Goal: Transaction & Acquisition: Book appointment/travel/reservation

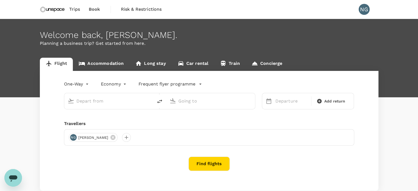
type input "Kuala Lumpur Intl (KUL)"
type input "Singapore Changi (SIN)"
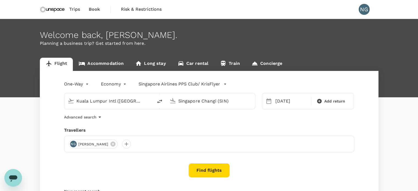
click at [214, 170] on button "Find flights" at bounding box center [209, 170] width 41 height 14
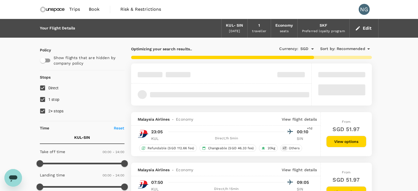
click at [46, 100] on input "1 stop" at bounding box center [43, 100] width 12 height 12
checkbox input "false"
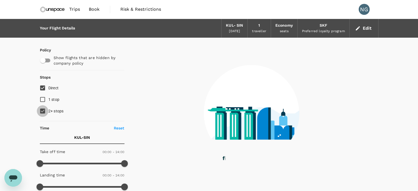
click at [44, 110] on input "2+ stops" at bounding box center [43, 111] width 12 height 12
checkbox input "false"
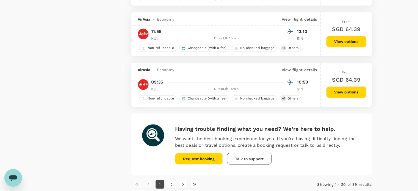
scroll to position [963, 0]
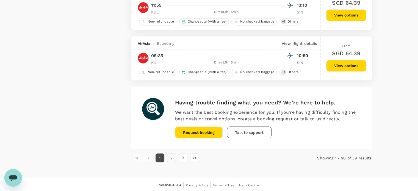
click at [171, 157] on button "2" at bounding box center [171, 158] width 9 height 9
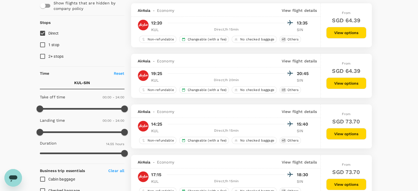
scroll to position [56, 0]
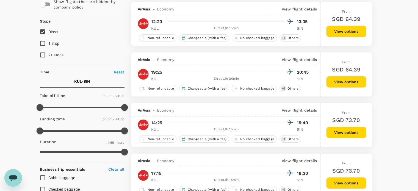
click at [350, 32] on button "View options" at bounding box center [347, 32] width 40 height 12
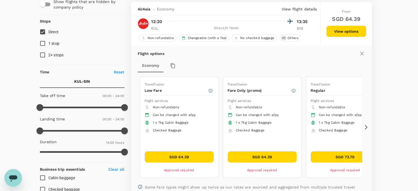
scroll to position [58, 0]
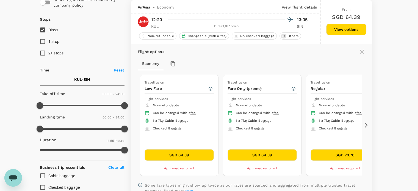
click at [366, 123] on icon at bounding box center [366, 125] width 3 height 5
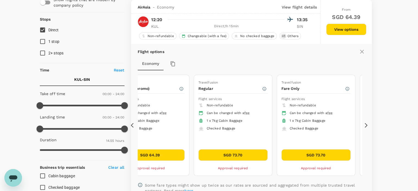
click at [132, 126] on icon at bounding box center [134, 126] width 6 height 6
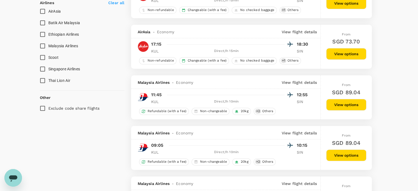
scroll to position [372, 0]
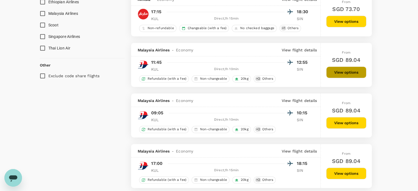
click at [340, 75] on button "View options" at bounding box center [347, 73] width 40 height 12
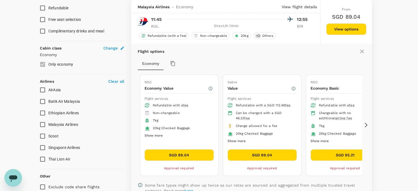
scroll to position [261, 0]
click at [364, 124] on icon at bounding box center [367, 126] width 6 height 6
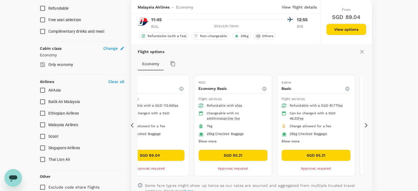
click at [364, 124] on icon at bounding box center [367, 126] width 6 height 6
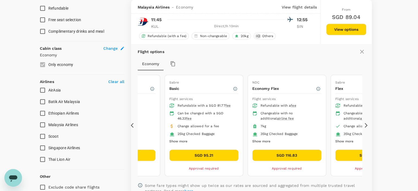
click at [303, 155] on button "SGD 116.83" at bounding box center [287, 156] width 69 height 12
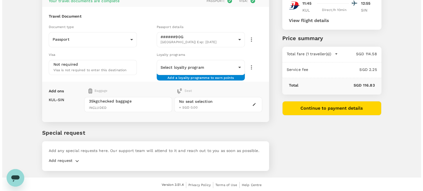
scroll to position [8, 0]
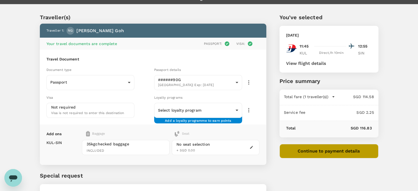
click at [348, 151] on button "Continue to payment details" at bounding box center [329, 151] width 99 height 14
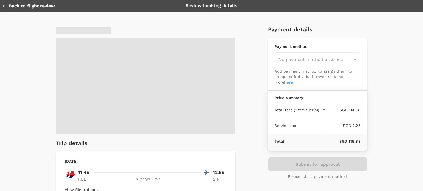
type input "9ca6ee36-36cb-4982-994b-715ae594bb55"
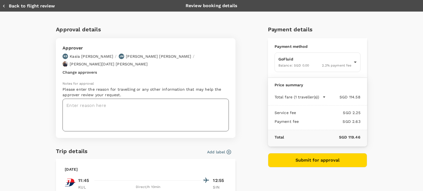
click at [138, 111] on textarea at bounding box center [145, 115] width 166 height 33
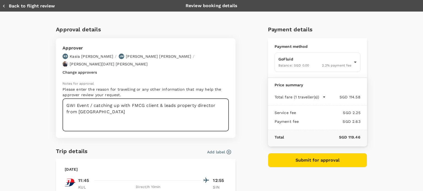
type textarea "GWI Event / catching up with FMCG client & leads property director from Jakarta"
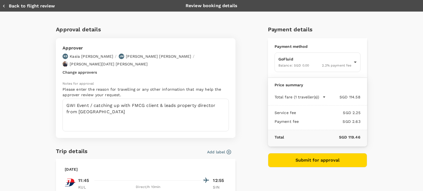
click at [212, 149] on button "Add label" at bounding box center [219, 152] width 24 height 6
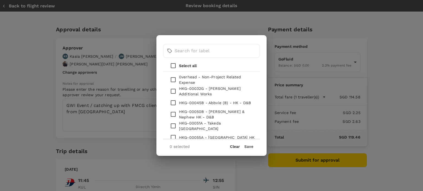
click at [174, 81] on input "checkbox" at bounding box center [173, 80] width 12 height 12
checkbox input "true"
click at [251, 144] on button "Save" at bounding box center [248, 146] width 9 height 4
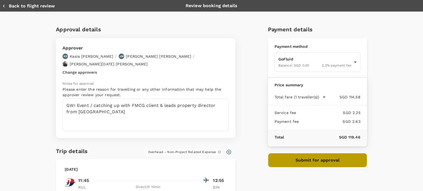
click at [321, 160] on button "Submit for approval" at bounding box center [317, 160] width 99 height 14
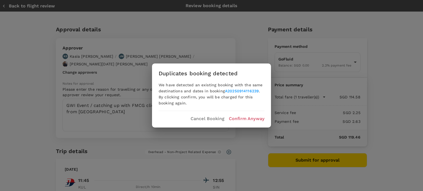
click at [247, 116] on p "Confirm Anyway" at bounding box center [246, 119] width 35 height 7
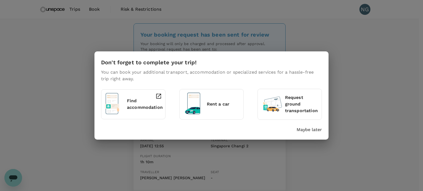
click at [133, 112] on div "Find accommodation" at bounding box center [135, 103] width 20 height 25
click at [140, 95] on div "Find accommodation" at bounding box center [135, 103] width 20 height 25
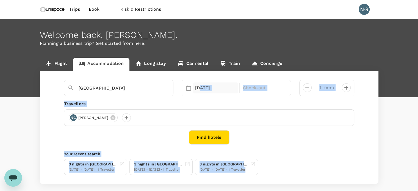
drag, startPoint x: 0, startPoint y: 0, endPoint x: 200, endPoint y: 91, distance: 219.8
click at [200, 91] on div "Singapore 27 Sep Check-out 1 room Travellers NG Nicole Goh Find hotels Your rec…" at bounding box center [209, 127] width 339 height 113
click at [130, 80] on div "Singapore" at bounding box center [122, 86] width 96 height 13
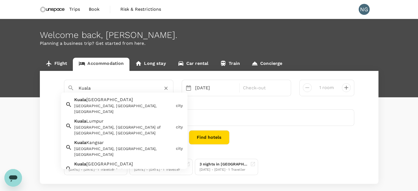
click at [119, 125] on div "Kuala Lumpur, Federal Territory of Kuala Lumpur, Malaysia" at bounding box center [124, 131] width 100 height 12
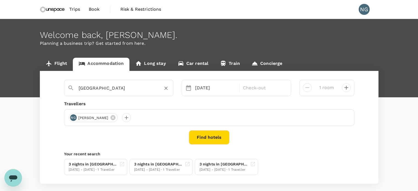
type input "Kuala Lumpur"
click at [190, 88] on icon at bounding box center [188, 88] width 7 height 7
click at [216, 88] on div "27 Sep" at bounding box center [216, 88] width 46 height 11
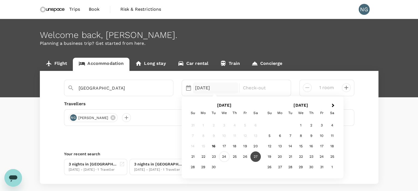
click at [225, 156] on div "24" at bounding box center [224, 157] width 10 height 10
click at [257, 154] on div "27" at bounding box center [256, 157] width 10 height 10
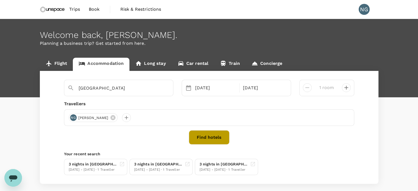
click at [213, 132] on button "Find hotels" at bounding box center [209, 137] width 41 height 14
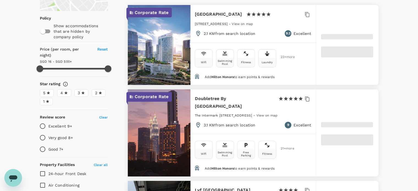
scroll to position [87, 0]
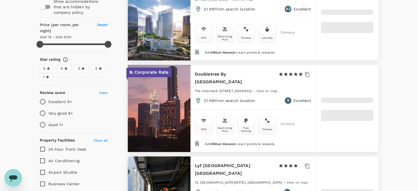
type input "499.95"
type input "11.95"
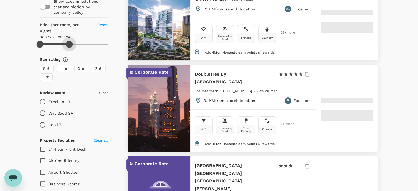
drag, startPoint x: 110, startPoint y: 39, endPoint x: 69, endPoint y: 39, distance: 40.4
click at [69, 41] on span at bounding box center [69, 44] width 7 height 7
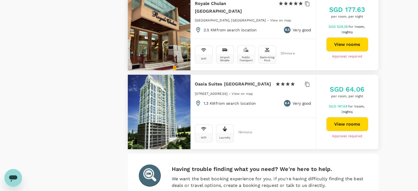
scroll to position [1666, 0]
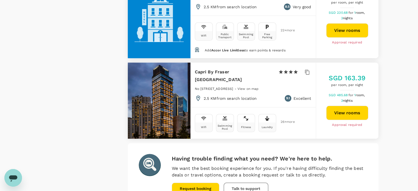
scroll to position [1639, 0]
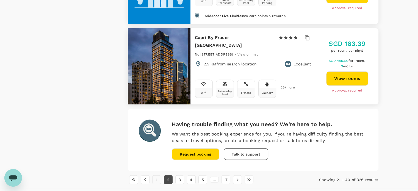
click at [157, 176] on button "1" at bounding box center [156, 180] width 9 height 9
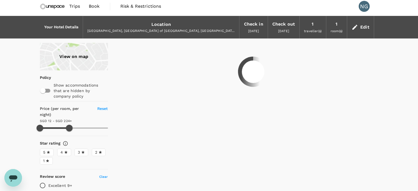
scroll to position [0, 0]
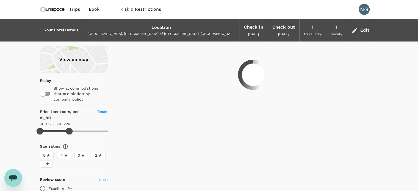
type input "223.95"
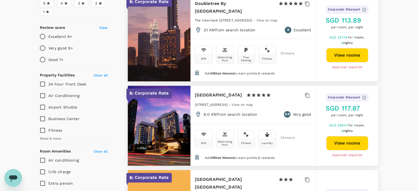
scroll to position [134, 0]
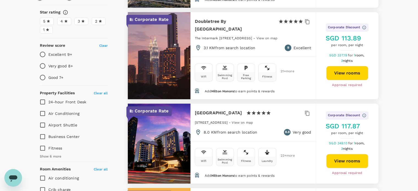
click at [349, 163] on button "View rooms" at bounding box center [348, 161] width 42 height 14
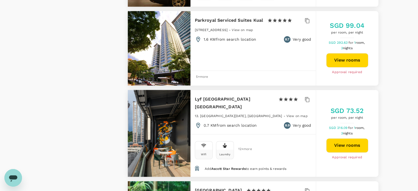
scroll to position [783, 0]
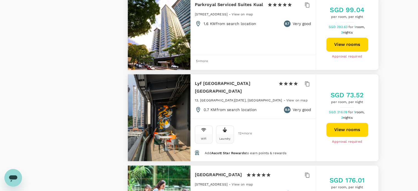
click at [353, 123] on button "View rooms" at bounding box center [348, 130] width 42 height 14
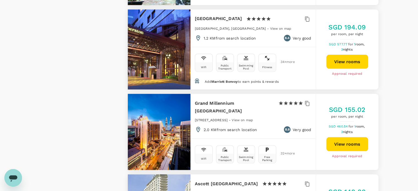
scroll to position [1021, 0]
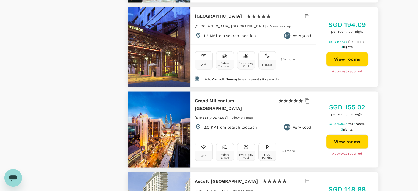
click at [355, 135] on button "View rooms" at bounding box center [348, 142] width 42 height 14
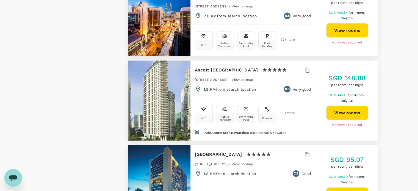
scroll to position [1134, 0]
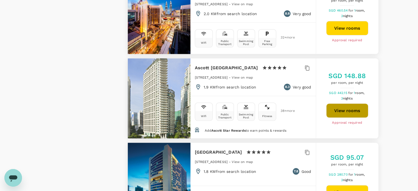
click at [349, 104] on button "View rooms" at bounding box center [348, 111] width 42 height 14
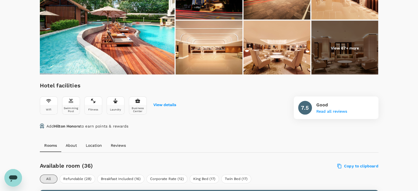
scroll to position [120, 0]
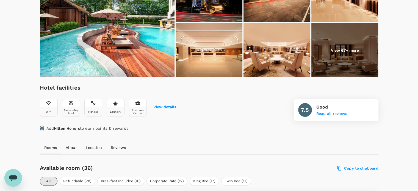
click at [352, 45] on img at bounding box center [345, 50] width 67 height 55
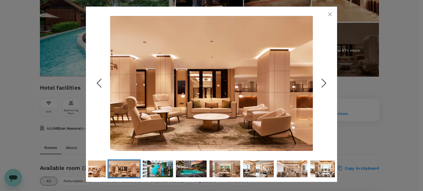
click at [324, 88] on icon "Next Slide" at bounding box center [323, 83] width 17 height 17
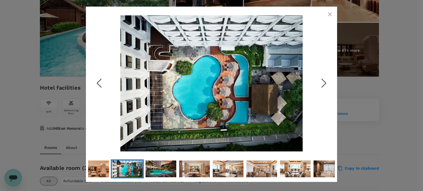
click at [324, 88] on icon "Next Slide" at bounding box center [323, 83] width 17 height 17
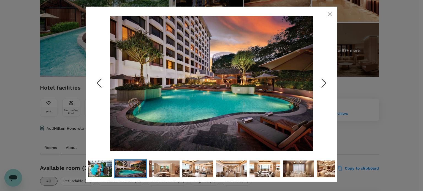
click at [324, 88] on icon "Next Slide" at bounding box center [323, 83] width 17 height 17
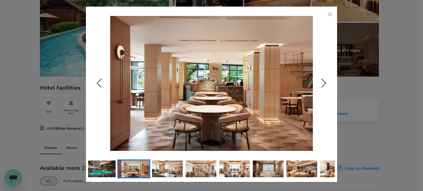
click at [324, 88] on icon "Next Slide" at bounding box center [323, 83] width 17 height 17
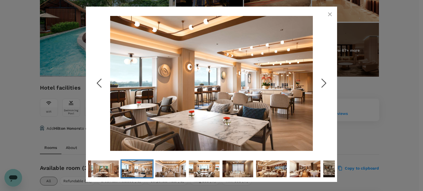
click at [324, 88] on icon "Next Slide" at bounding box center [323, 83] width 17 height 17
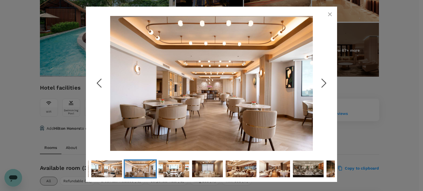
click at [324, 88] on icon "Next Slide" at bounding box center [323, 83] width 17 height 17
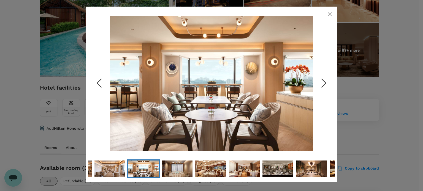
click at [324, 88] on icon "Next Slide" at bounding box center [323, 83] width 17 height 17
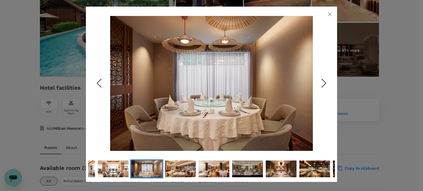
click at [324, 88] on icon "Next Slide" at bounding box center [323, 83] width 17 height 17
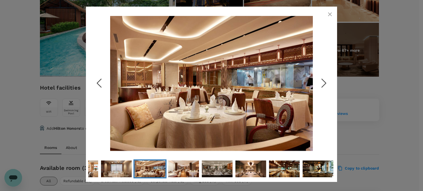
click at [324, 88] on icon "Next Slide" at bounding box center [323, 83] width 17 height 17
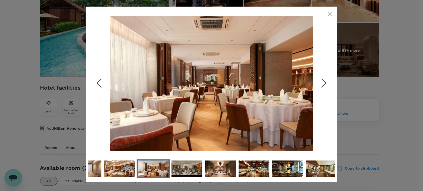
click at [324, 88] on icon "Next Slide" at bounding box center [323, 83] width 17 height 17
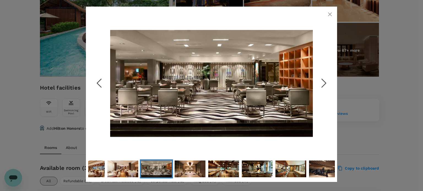
click at [324, 88] on icon "Next Slide" at bounding box center [323, 83] width 17 height 17
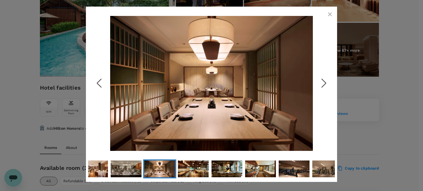
click at [323, 83] on icon "Next Slide" at bounding box center [323, 83] width 17 height 17
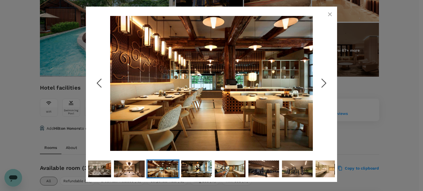
click at [323, 81] on icon "Next Slide" at bounding box center [323, 83] width 17 height 17
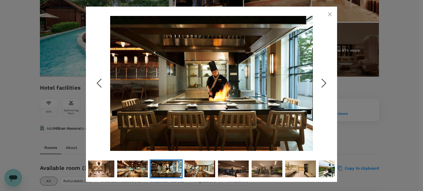
click at [323, 81] on icon "Next Slide" at bounding box center [323, 83] width 17 height 17
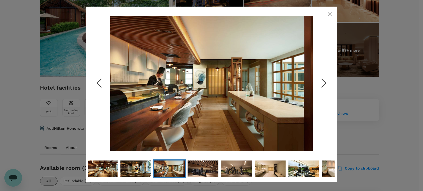
click at [323, 81] on icon "Next Slide" at bounding box center [323, 83] width 17 height 17
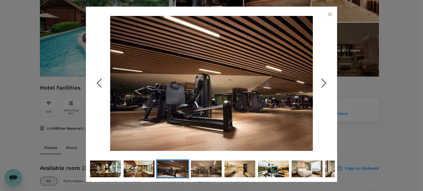
click at [323, 81] on icon "Next Slide" at bounding box center [323, 83] width 17 height 17
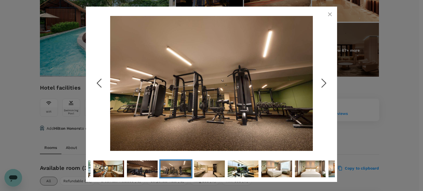
click at [323, 81] on icon "Next Slide" at bounding box center [323, 83] width 17 height 17
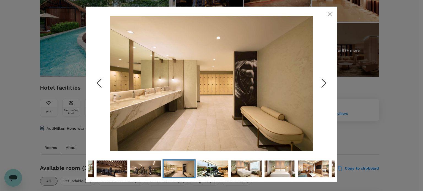
click at [323, 81] on icon "Next Slide" at bounding box center [323, 83] width 17 height 17
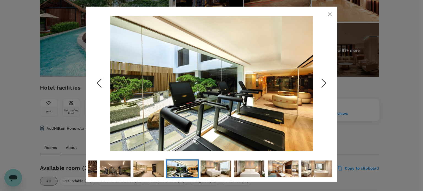
click at [323, 81] on icon "Next Slide" at bounding box center [323, 83] width 17 height 17
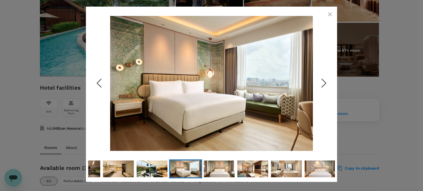
click at [323, 81] on icon "Next Slide" at bounding box center [323, 83] width 17 height 17
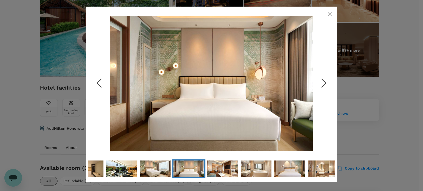
click at [323, 81] on icon "Next Slide" at bounding box center [323, 83] width 17 height 17
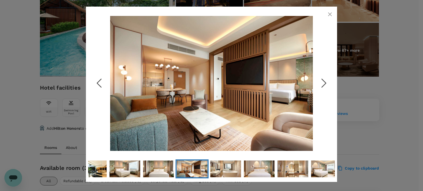
click at [323, 81] on icon "Next Slide" at bounding box center [323, 83] width 17 height 17
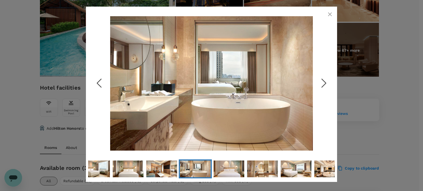
click at [323, 81] on icon "Next Slide" at bounding box center [323, 83] width 17 height 17
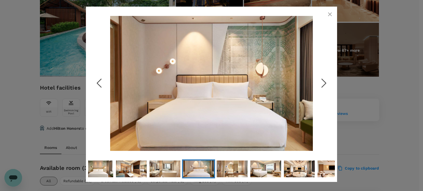
click at [323, 81] on icon "Next Slide" at bounding box center [323, 83] width 17 height 17
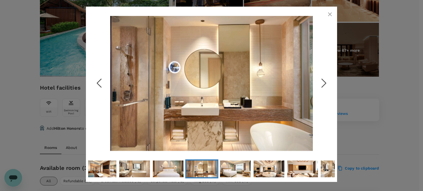
click at [323, 81] on icon "Next Slide" at bounding box center [323, 83] width 17 height 17
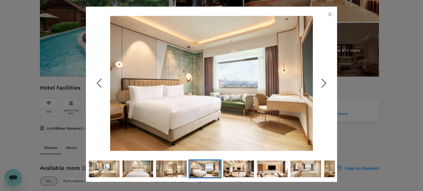
click at [323, 81] on icon "Next Slide" at bounding box center [323, 83] width 17 height 17
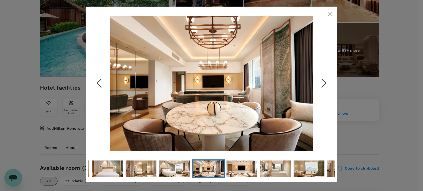
click at [330, 17] on icon "button" at bounding box center [329, 14] width 7 height 7
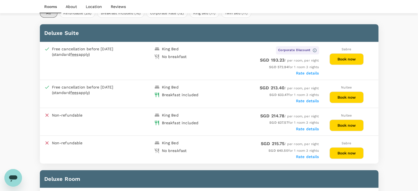
scroll to position [291, 0]
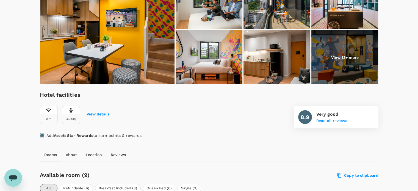
scroll to position [110, 0]
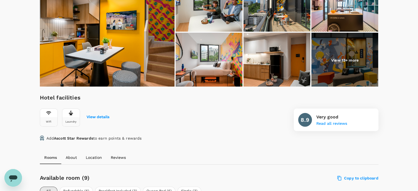
click at [367, 70] on img at bounding box center [345, 60] width 67 height 55
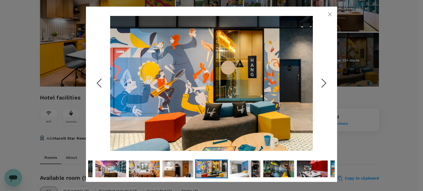
click at [322, 89] on icon "Next Slide" at bounding box center [323, 83] width 17 height 17
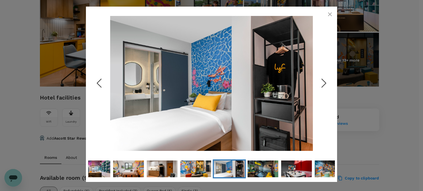
click at [322, 89] on icon "Next Slide" at bounding box center [323, 83] width 17 height 17
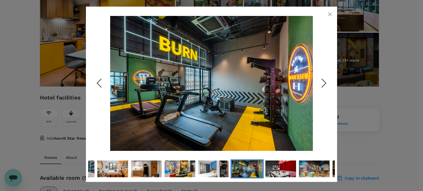
click at [322, 89] on icon "Next Slide" at bounding box center [323, 83] width 17 height 17
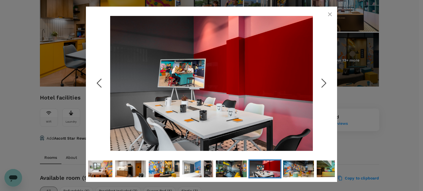
click at [322, 89] on icon "Next Slide" at bounding box center [323, 83] width 17 height 17
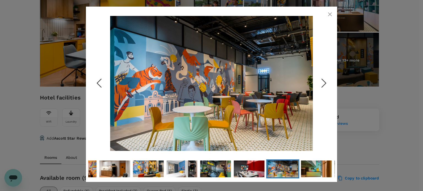
click at [322, 89] on icon "Next Slide" at bounding box center [323, 83] width 17 height 17
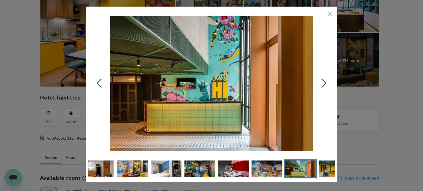
click at [322, 89] on icon "Next Slide" at bounding box center [323, 83] width 17 height 17
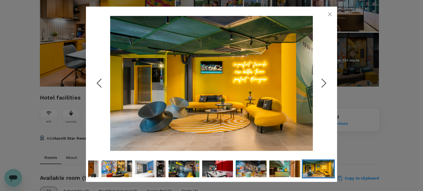
click at [322, 89] on icon "Next Slide" at bounding box center [323, 83] width 17 height 17
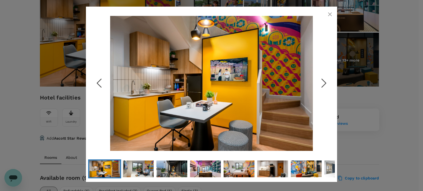
click at [330, 16] on icon "button" at bounding box center [329, 14] width 7 height 7
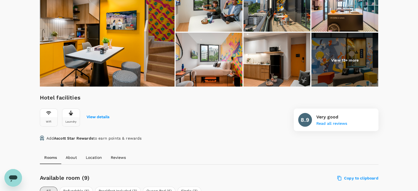
scroll to position [0, 0]
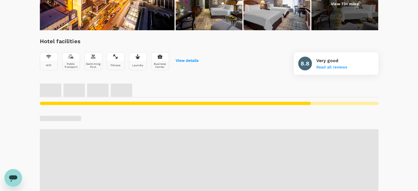
scroll to position [177, 0]
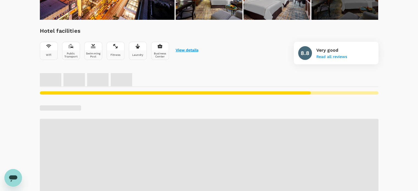
click at [182, 50] on button "View details" at bounding box center [187, 50] width 23 height 4
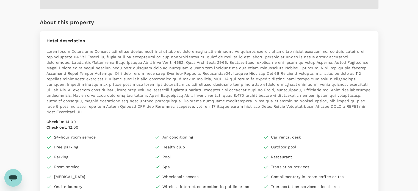
scroll to position [0, 0]
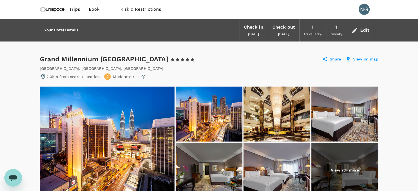
drag, startPoint x: 417, startPoint y: 20, endPoint x: 422, endPoint y: 59, distance: 39.7
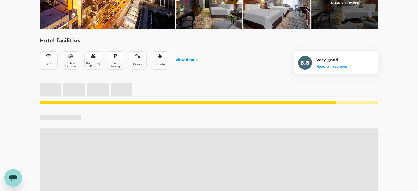
scroll to position [223, 0]
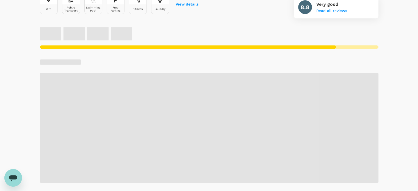
drag, startPoint x: 416, startPoint y: 68, endPoint x: 422, endPoint y: 94, distance: 26.9
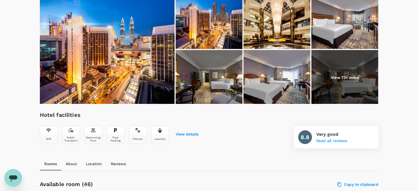
scroll to position [0, 0]
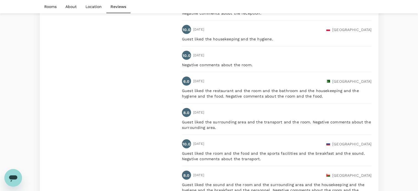
scroll to position [1214, 0]
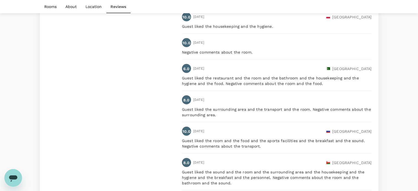
drag, startPoint x: 422, startPoint y: 167, endPoint x: 401, endPoint y: 180, distance: 25.3
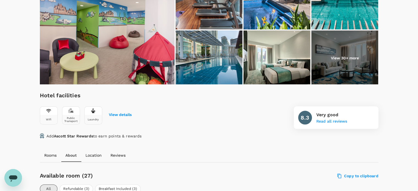
scroll to position [127, 0]
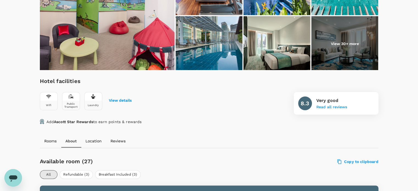
click at [341, 55] on img at bounding box center [345, 43] width 67 height 55
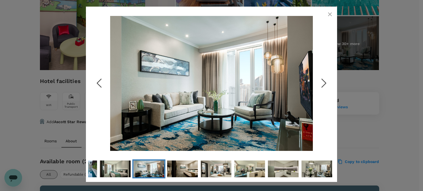
click at [321, 86] on icon "Next Slide" at bounding box center [323, 83] width 17 height 17
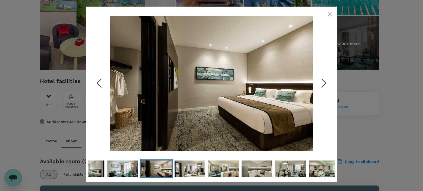
click at [321, 86] on icon "Next Slide" at bounding box center [323, 83] width 17 height 17
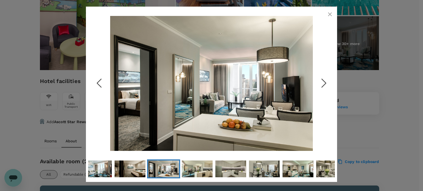
click at [321, 86] on icon "Next Slide" at bounding box center [323, 83] width 17 height 17
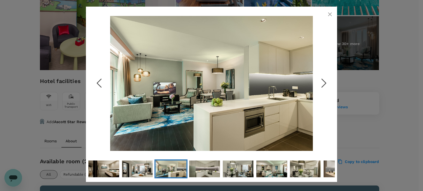
click at [321, 86] on icon "Next Slide" at bounding box center [323, 83] width 17 height 17
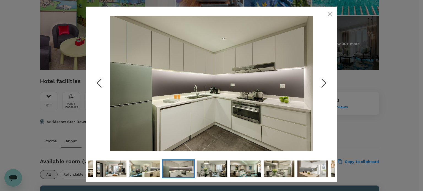
click at [321, 86] on icon "Next Slide" at bounding box center [323, 83] width 17 height 17
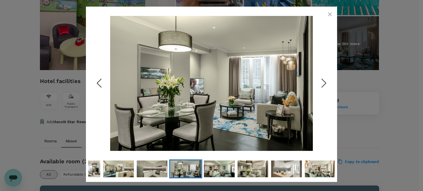
click at [321, 86] on icon "Next Slide" at bounding box center [323, 83] width 17 height 17
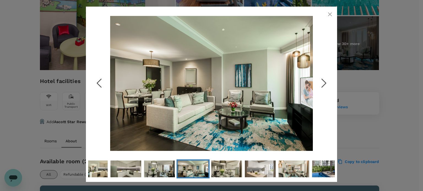
click at [321, 86] on icon "Next Slide" at bounding box center [323, 83] width 17 height 17
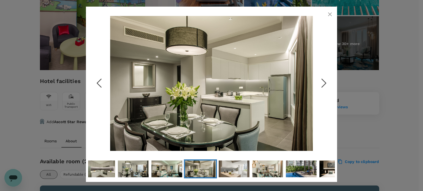
click at [321, 86] on icon "Next Slide" at bounding box center [323, 83] width 17 height 17
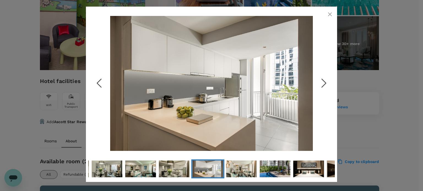
click at [321, 86] on icon "Next Slide" at bounding box center [323, 83] width 17 height 17
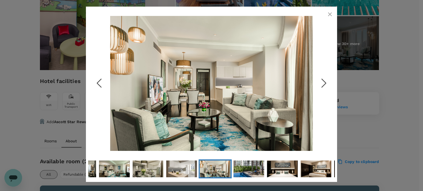
click at [321, 86] on icon "Next Slide" at bounding box center [323, 83] width 17 height 17
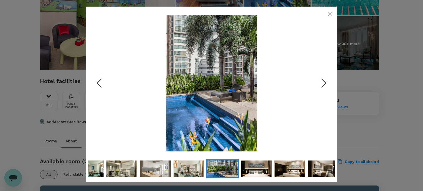
click at [321, 86] on icon "Next Slide" at bounding box center [323, 83] width 17 height 17
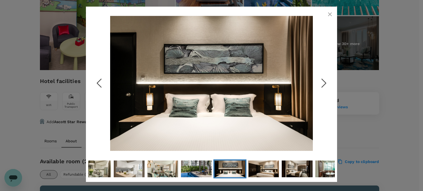
click at [328, 16] on icon "button" at bounding box center [330, 14] width 4 height 4
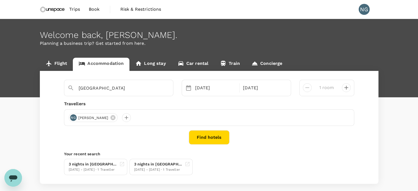
click at [215, 136] on button "Find hotels" at bounding box center [209, 137] width 41 height 14
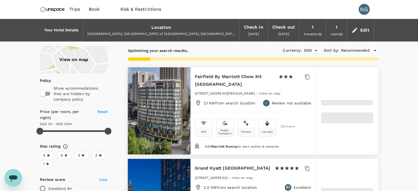
type input "499.94"
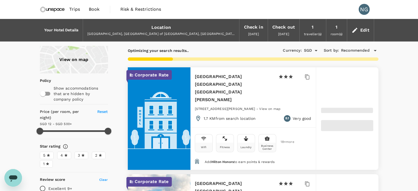
type input "11.94"
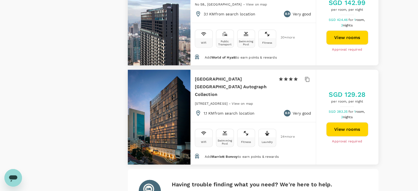
scroll to position [1645, 0]
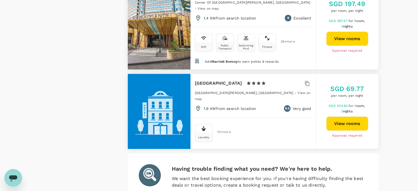
scroll to position [1629, 0]
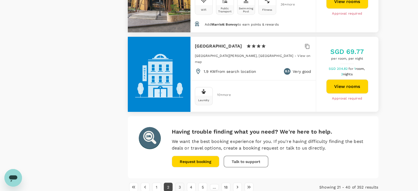
click at [180, 183] on button "3" at bounding box center [180, 187] width 9 height 9
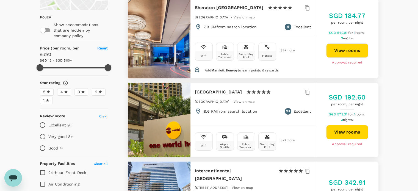
scroll to position [70, 0]
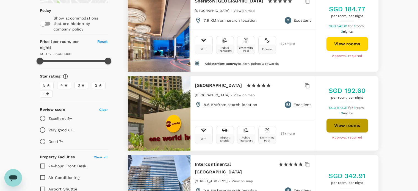
click at [353, 122] on button "View rooms" at bounding box center [348, 126] width 42 height 14
type input "499.94"
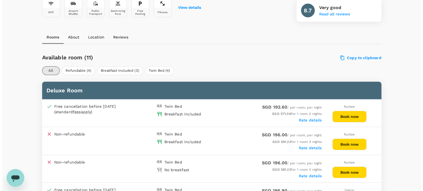
scroll to position [134, 0]
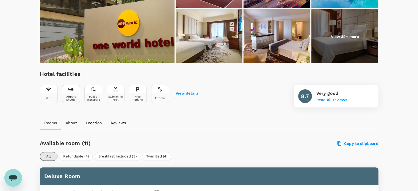
click at [350, 28] on img at bounding box center [345, 36] width 67 height 55
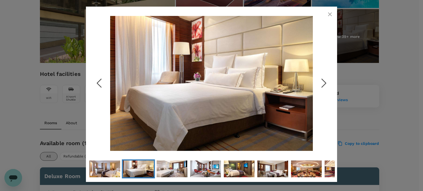
click at [326, 78] on icon "Next Slide" at bounding box center [323, 83] width 17 height 17
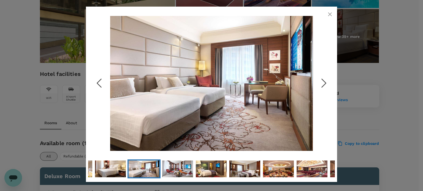
click at [326, 78] on icon "Next Slide" at bounding box center [323, 83] width 17 height 17
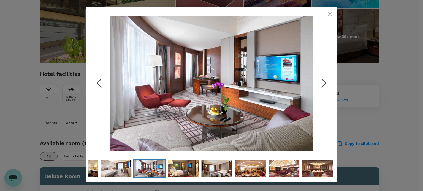
drag, startPoint x: 326, startPoint y: 78, endPoint x: 319, endPoint y: 84, distance: 8.8
click at [319, 84] on icon "Next Slide" at bounding box center [323, 83] width 17 height 17
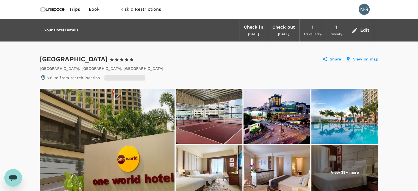
click at [347, 171] on p "View 39+ more" at bounding box center [345, 173] width 28 height 6
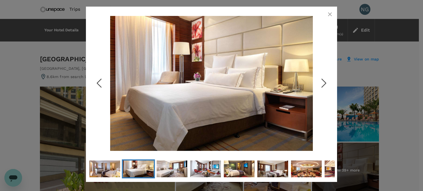
click at [324, 81] on polyline "Next Slide" at bounding box center [324, 83] width 4 height 8
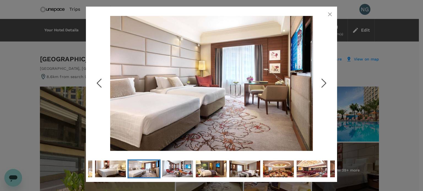
click at [324, 81] on polyline "Next Slide" at bounding box center [324, 83] width 4 height 8
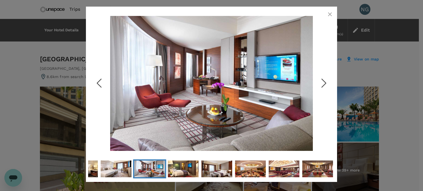
click at [324, 81] on polyline "Next Slide" at bounding box center [324, 83] width 4 height 8
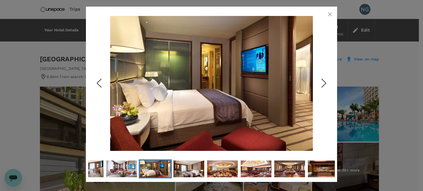
click at [324, 81] on polyline "Next Slide" at bounding box center [324, 83] width 4 height 8
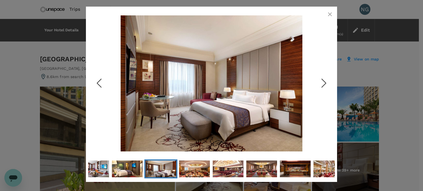
click at [324, 81] on polyline "Next Slide" at bounding box center [324, 83] width 4 height 8
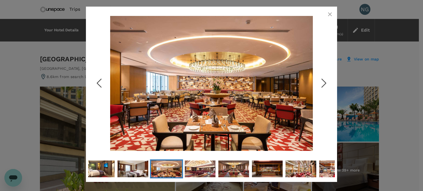
click at [324, 81] on polyline "Next Slide" at bounding box center [324, 83] width 4 height 8
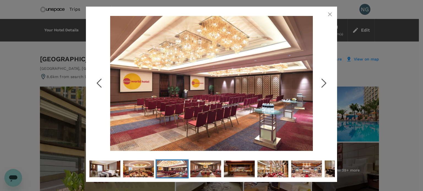
click at [324, 81] on polyline "Next Slide" at bounding box center [324, 83] width 4 height 8
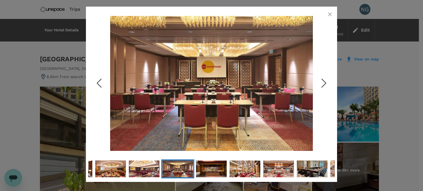
click at [324, 81] on polyline "Next Slide" at bounding box center [324, 83] width 4 height 8
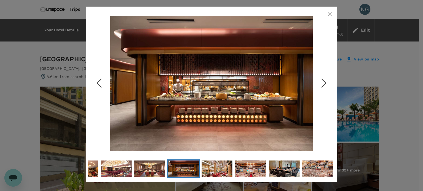
click at [324, 81] on polyline "Next Slide" at bounding box center [324, 83] width 4 height 8
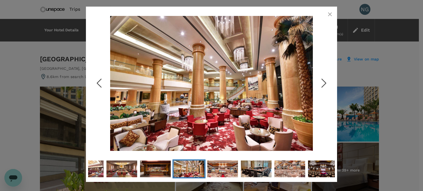
click at [324, 81] on polyline "Next Slide" at bounding box center [324, 83] width 4 height 8
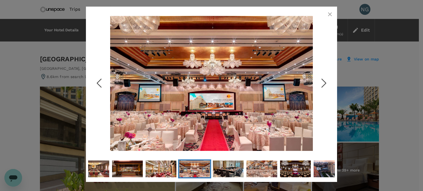
click at [324, 81] on polyline "Next Slide" at bounding box center [324, 83] width 4 height 8
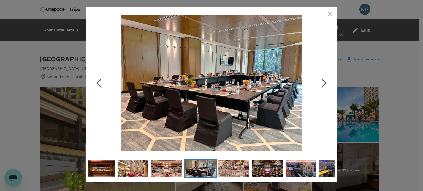
click at [324, 81] on polyline "Next Slide" at bounding box center [324, 83] width 4 height 8
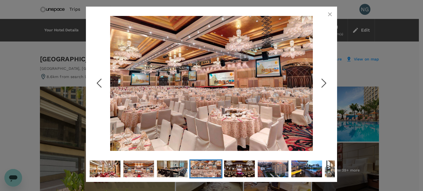
click at [324, 81] on polyline "Next Slide" at bounding box center [324, 83] width 4 height 8
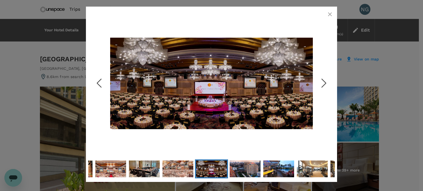
click at [324, 81] on polyline "Next Slide" at bounding box center [324, 83] width 4 height 8
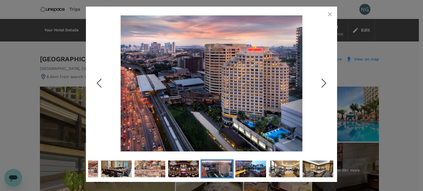
click at [324, 81] on polyline "Next Slide" at bounding box center [324, 83] width 4 height 8
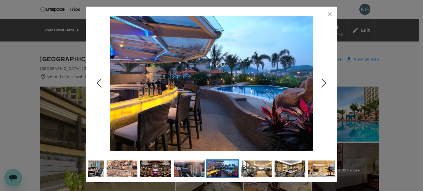
click at [324, 81] on polyline "Next Slide" at bounding box center [324, 83] width 4 height 8
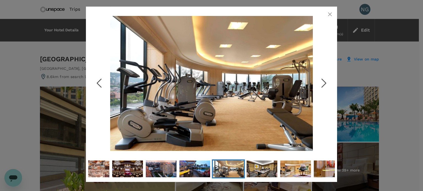
click at [324, 81] on polyline "Next Slide" at bounding box center [324, 83] width 4 height 8
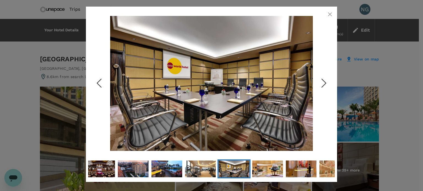
click at [324, 81] on polyline "Next Slide" at bounding box center [324, 83] width 4 height 8
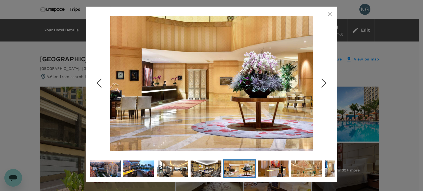
click at [324, 81] on polyline "Next Slide" at bounding box center [324, 83] width 4 height 8
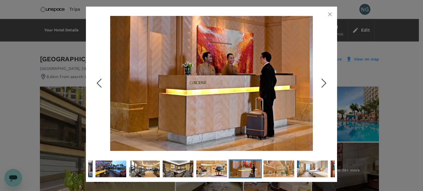
click at [324, 81] on polyline "Next Slide" at bounding box center [324, 83] width 4 height 8
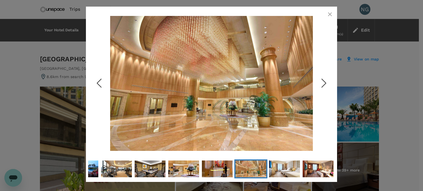
click at [324, 81] on polyline "Next Slide" at bounding box center [324, 83] width 4 height 8
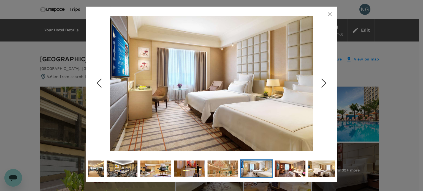
click at [324, 81] on polyline "Next Slide" at bounding box center [324, 83] width 4 height 8
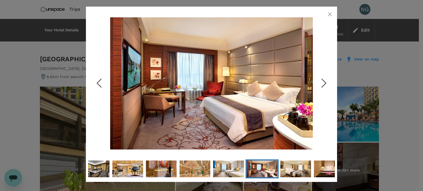
click at [103, 83] on icon "Previous Slide" at bounding box center [99, 83] width 17 height 17
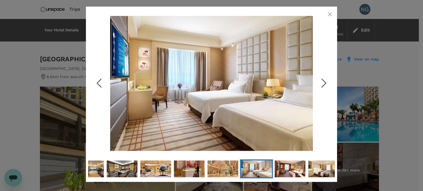
click at [327, 82] on icon "Next Slide" at bounding box center [323, 83] width 17 height 17
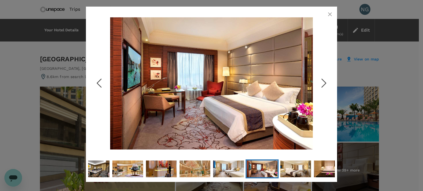
click at [327, 82] on icon "Next Slide" at bounding box center [323, 83] width 17 height 17
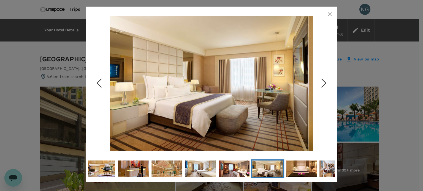
click at [327, 82] on icon "Next Slide" at bounding box center [323, 83] width 17 height 17
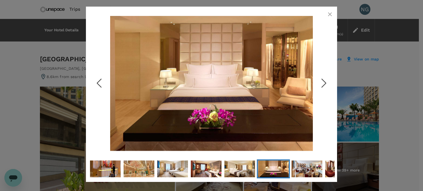
click at [327, 82] on icon "Next Slide" at bounding box center [323, 83] width 17 height 17
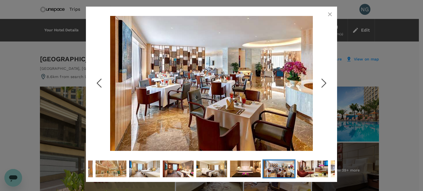
click at [327, 82] on icon "Next Slide" at bounding box center [323, 83] width 17 height 17
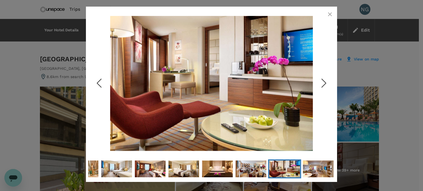
click at [327, 82] on icon "Next Slide" at bounding box center [323, 83] width 17 height 17
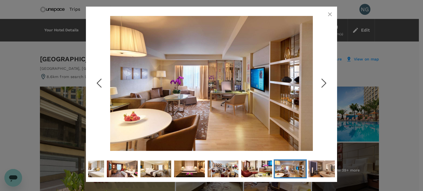
click at [327, 82] on icon "Next Slide" at bounding box center [323, 83] width 17 height 17
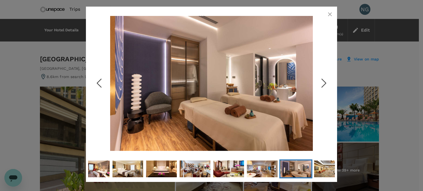
click at [330, 14] on icon "button" at bounding box center [329, 14] width 7 height 7
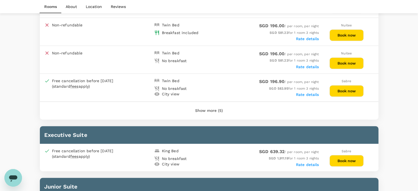
scroll to position [324, 0]
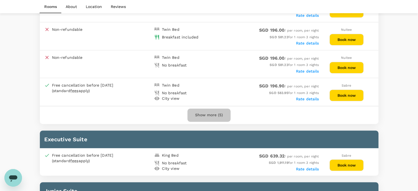
click at [217, 114] on button "Show more (5)" at bounding box center [209, 115] width 43 height 13
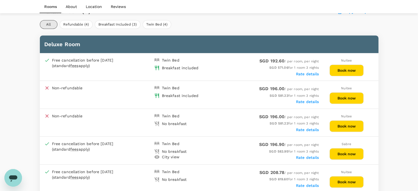
scroll to position [271, 0]
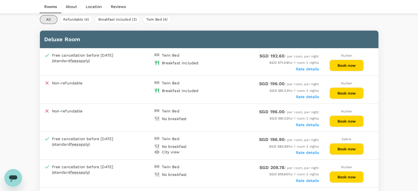
click at [348, 67] on button "Book now" at bounding box center [347, 66] width 34 height 12
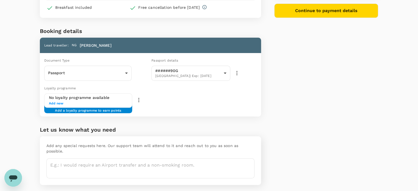
scroll to position [86, 0]
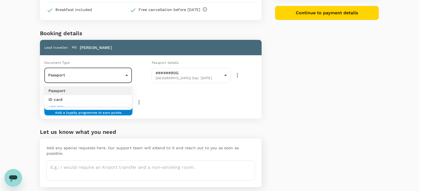
click at [127, 70] on body "Back to hotel details Review selection You've selected One World Hotel Check-in…" at bounding box center [211, 62] width 423 height 297
click at [123, 75] on div at bounding box center [211, 95] width 423 height 191
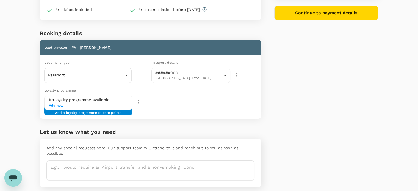
click at [113, 103] on span "Add new" at bounding box center [88, 106] width 79 height 6
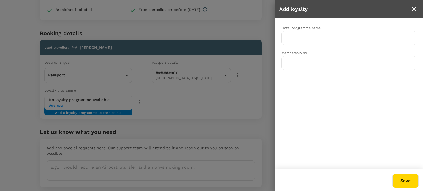
click at [415, 9] on icon "close" at bounding box center [413, 9] width 7 height 7
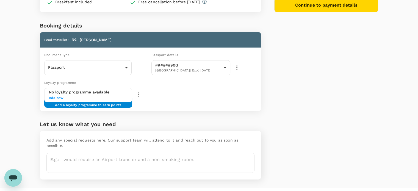
scroll to position [99, 0]
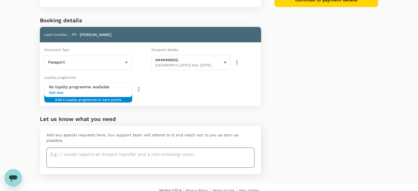
click at [146, 153] on textarea at bounding box center [150, 158] width 208 height 20
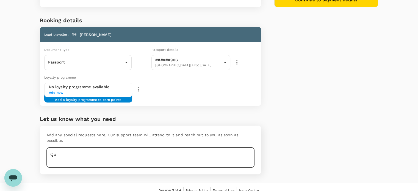
type textarea "Q"
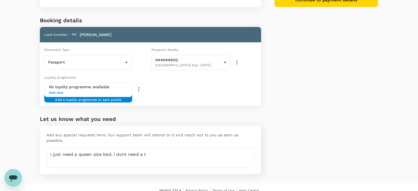
click at [31, 55] on div "You've selected One World Hotel Check-in : 24 Sep 2025 , 15:00 Check-out : 27 S…" at bounding box center [144, 48] width 235 height 270
click at [178, 150] on textarea "I just need a queen size bed. i dont need a t" at bounding box center [150, 158] width 208 height 20
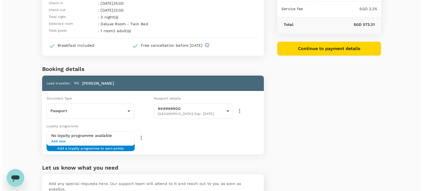
scroll to position [48, 0]
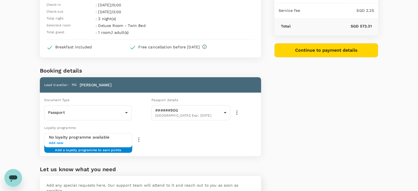
type textarea "I just need a queen size bed. i dont need two beds"
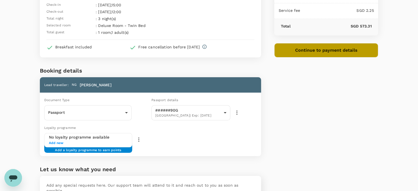
click at [327, 50] on button "Continue to payment details" at bounding box center [327, 50] width 104 height 14
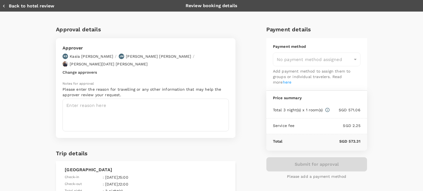
type input "9ca6ee36-36cb-4982-994b-715ae594bb55"
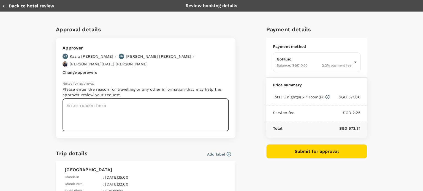
click at [100, 110] on textarea at bounding box center [145, 115] width 166 height 33
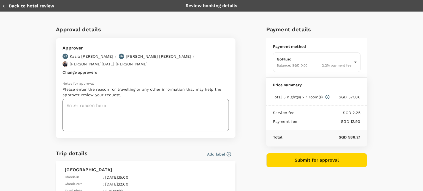
click at [100, 110] on textarea at bounding box center [145, 115] width 166 height 33
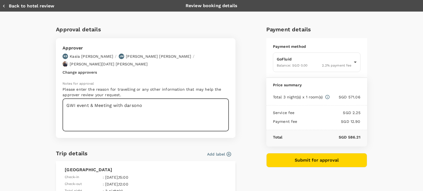
click at [147, 99] on textarea "GWI event & Meeting with darsono" at bounding box center [145, 115] width 166 height 33
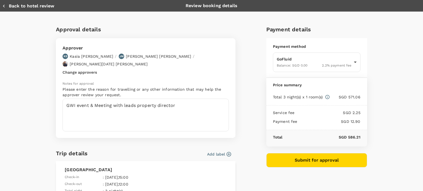
click at [405, 40] on div "Approval details Approver KS Kasia Soheili / JM Joanne Morris / Timothy Luther …" at bounding box center [211, 175] width 423 height 327
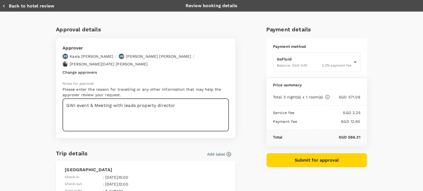
click at [176, 101] on textarea "GWI event & Meeting with leads property director" at bounding box center [145, 115] width 166 height 33
type textarea "GWI event & Meeting with leads property director & FMCG client from india"
click at [332, 161] on button "Submit for approval" at bounding box center [316, 160] width 101 height 14
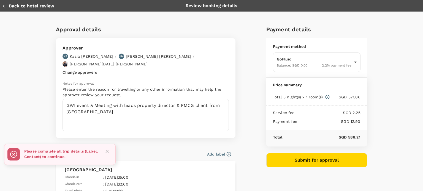
click at [211, 152] on button "Add label" at bounding box center [219, 155] width 24 height 6
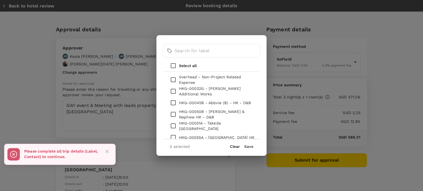
click at [189, 78] on p "0verhead - Non-Project Related Expense" at bounding box center [217, 79] width 76 height 11
click at [173, 81] on input "checkbox" at bounding box center [173, 80] width 12 height 12
checkbox input "true"
click at [248, 148] on button "Save" at bounding box center [248, 146] width 9 height 4
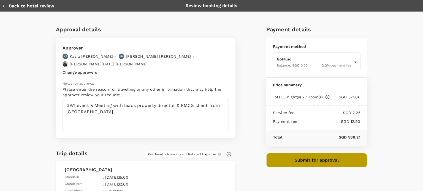
click at [304, 167] on button "Submit for approval" at bounding box center [316, 160] width 101 height 14
